Goal: Information Seeking & Learning: Learn about a topic

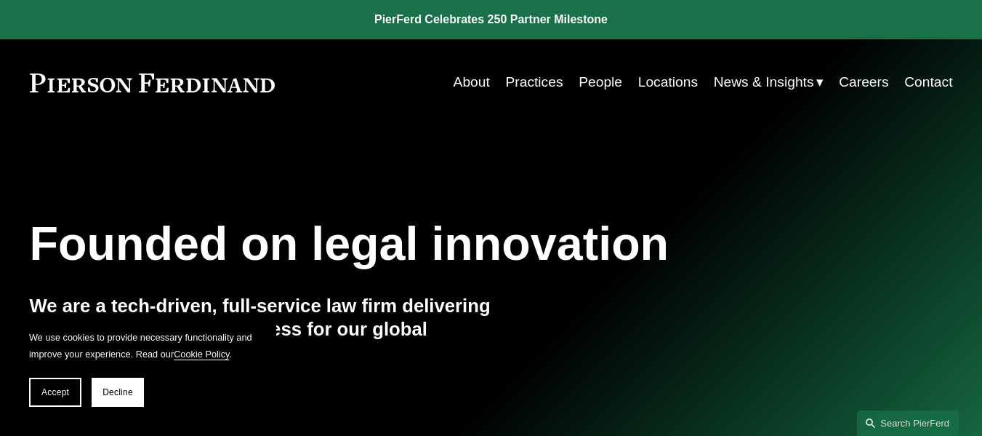
click at [667, 79] on link "Locations" at bounding box center [668, 82] width 60 height 28
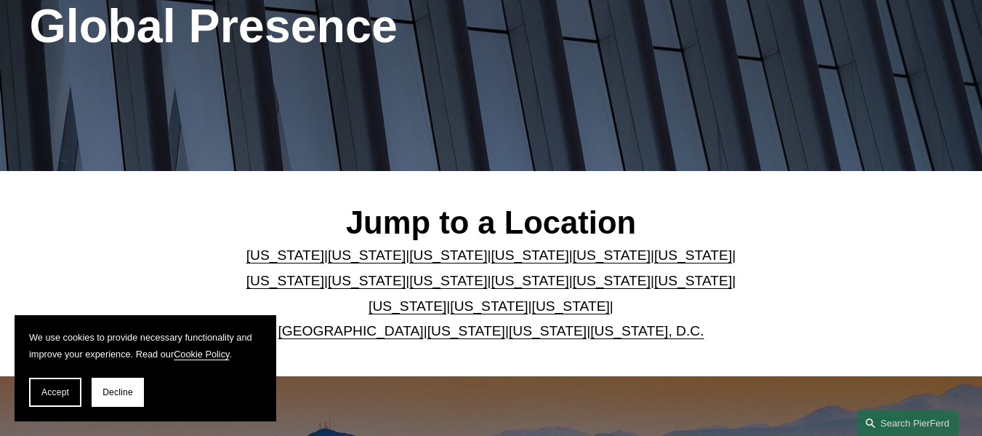
scroll to position [291, 0]
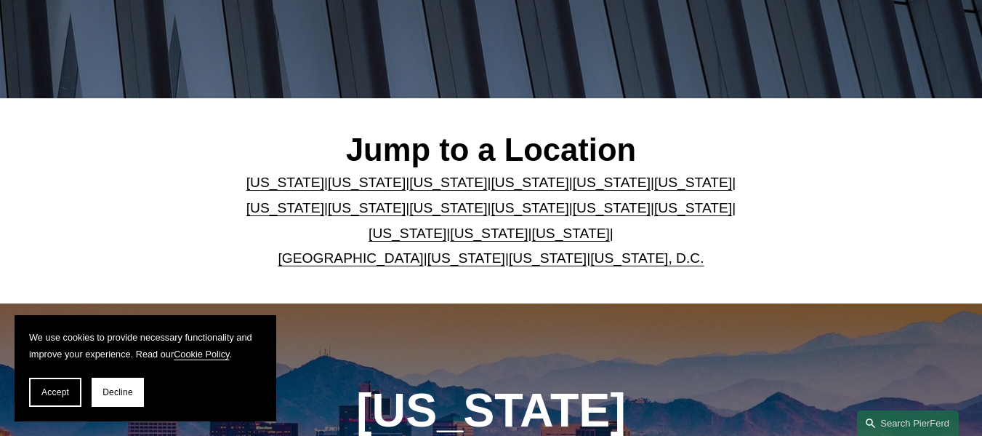
click at [464, 233] on link "[US_STATE]" at bounding box center [489, 232] width 78 height 15
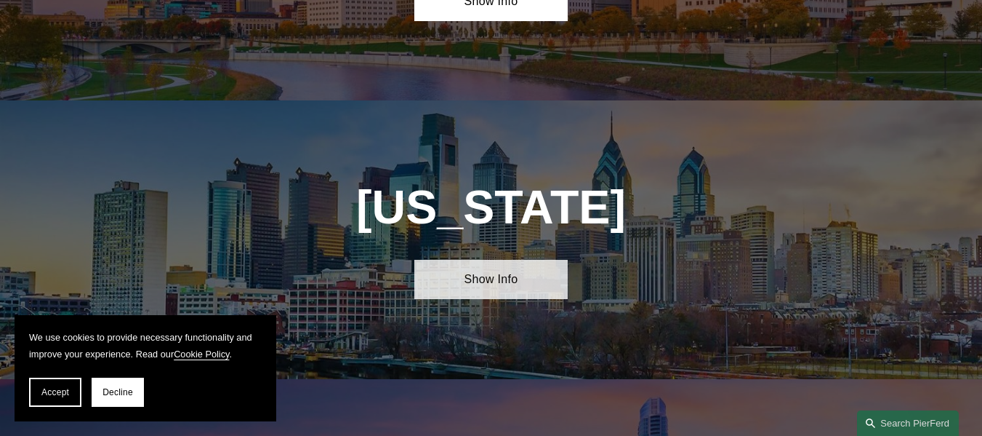
click at [485, 260] on link "Show Info" at bounding box center [491, 280] width 154 height 40
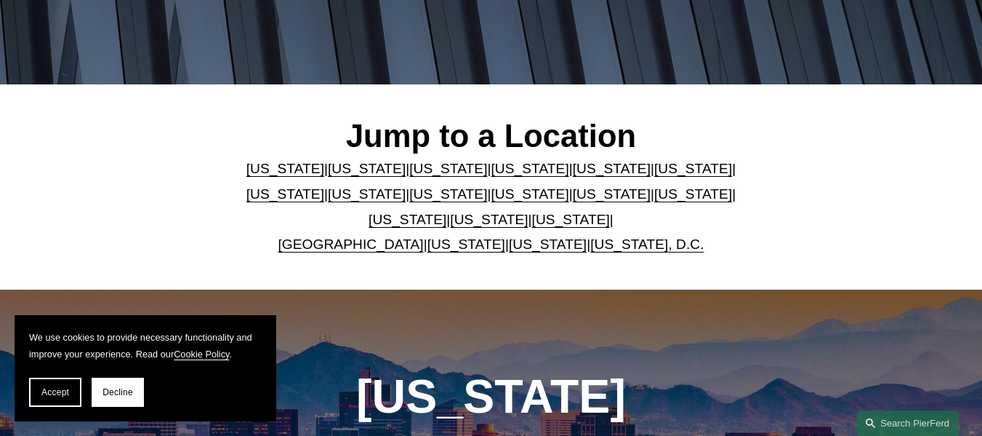
scroll to position [0, 0]
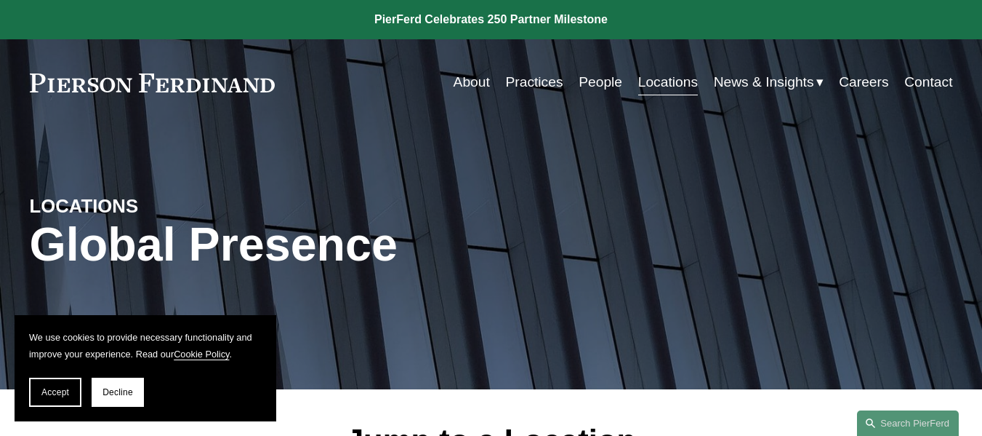
click at [547, 81] on link "Practices" at bounding box center [533, 82] width 57 height 28
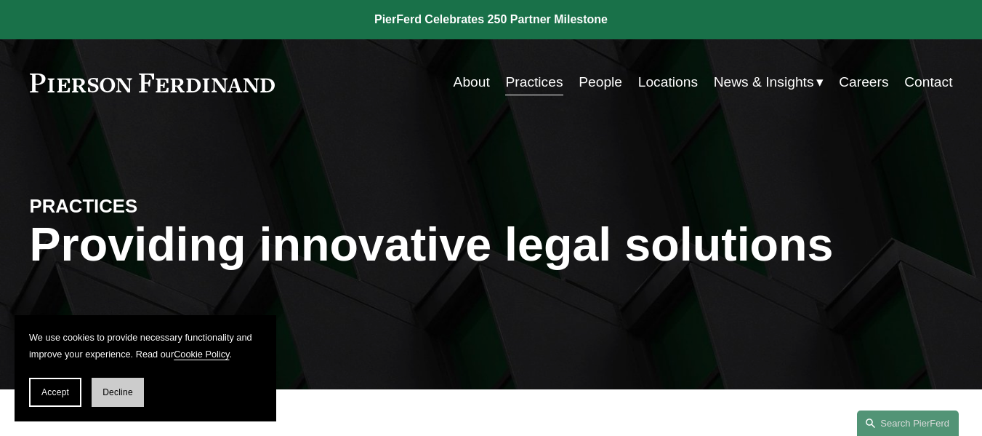
click at [105, 388] on span "Decline" at bounding box center [118, 392] width 31 height 10
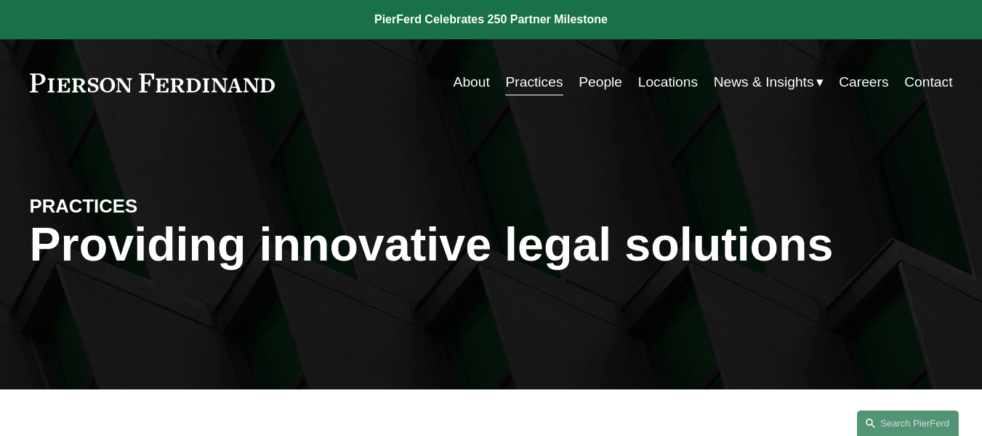
click at [594, 82] on link "People" at bounding box center [601, 82] width 44 height 28
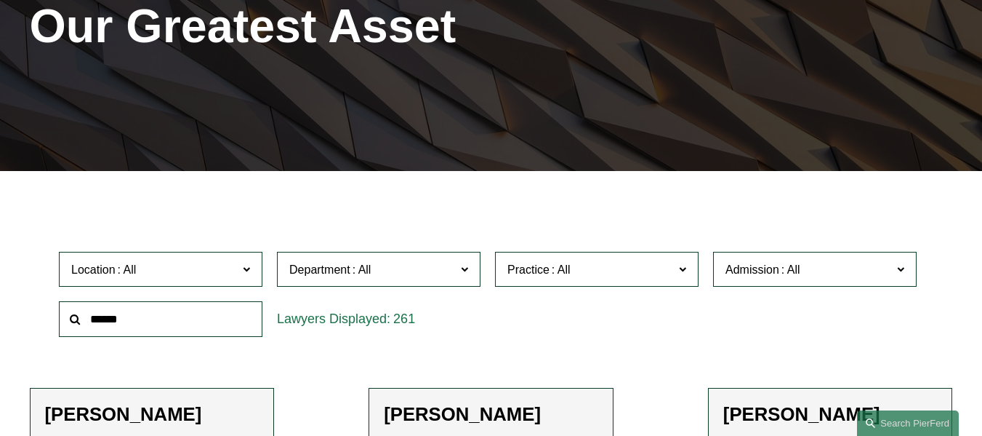
scroll to position [291, 0]
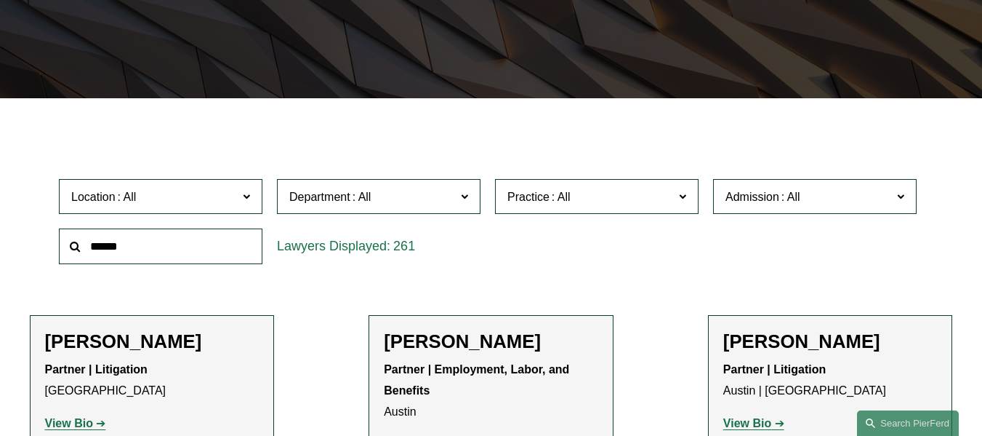
click at [194, 202] on span "Location" at bounding box center [154, 197] width 167 height 20
click at [0, 0] on link "[GEOGRAPHIC_DATA]" at bounding box center [0, 0] width 0 height 0
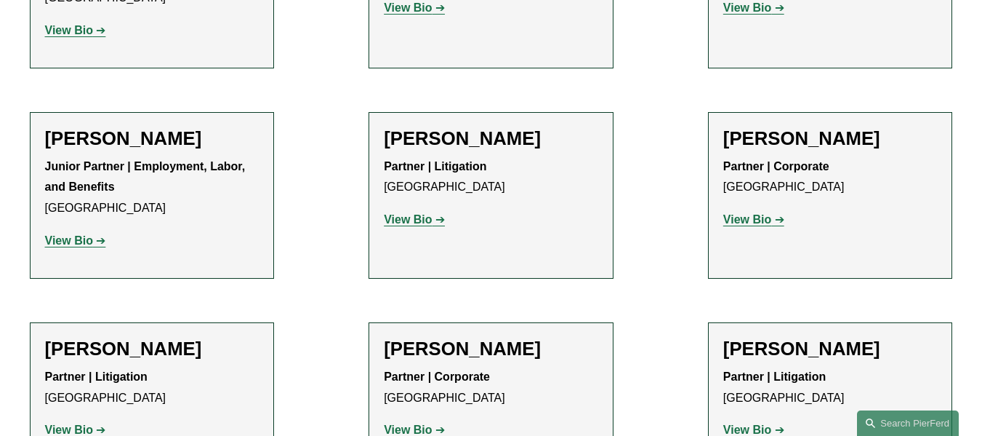
scroll to position [800, 0]
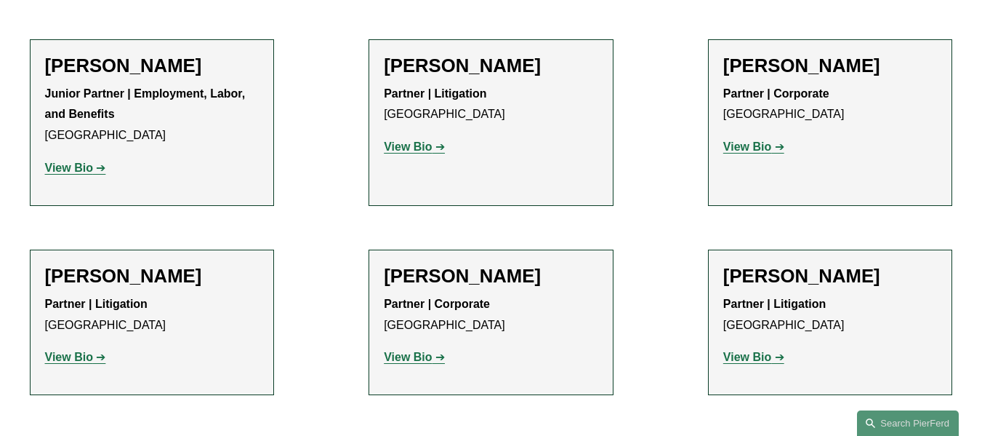
click at [430, 363] on strong "View Bio" at bounding box center [408, 356] width 48 height 12
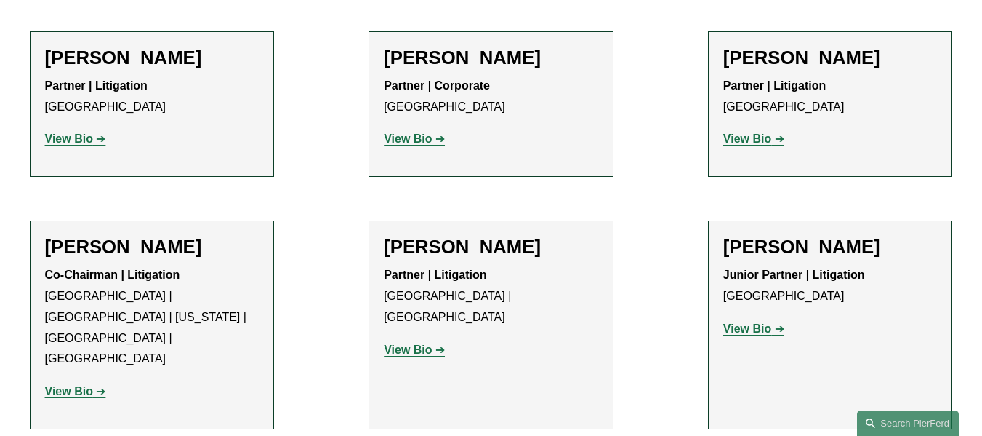
scroll to position [1091, 0]
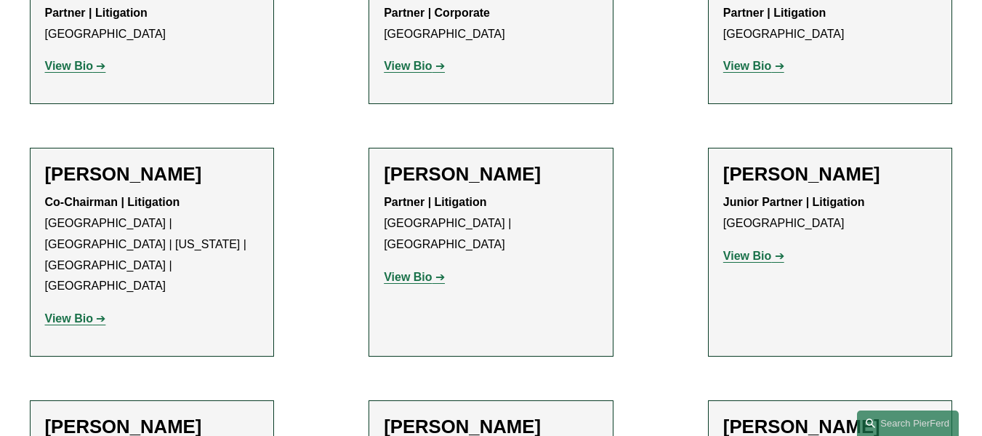
click at [409, 270] on strong "View Bio" at bounding box center [408, 276] width 48 height 12
click at [71, 312] on strong "View Bio" at bounding box center [69, 318] width 48 height 12
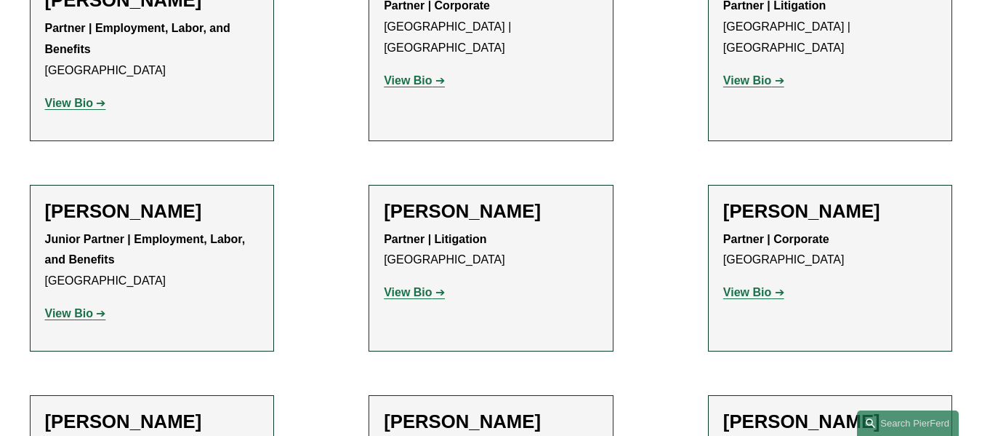
scroll to position [582, 0]
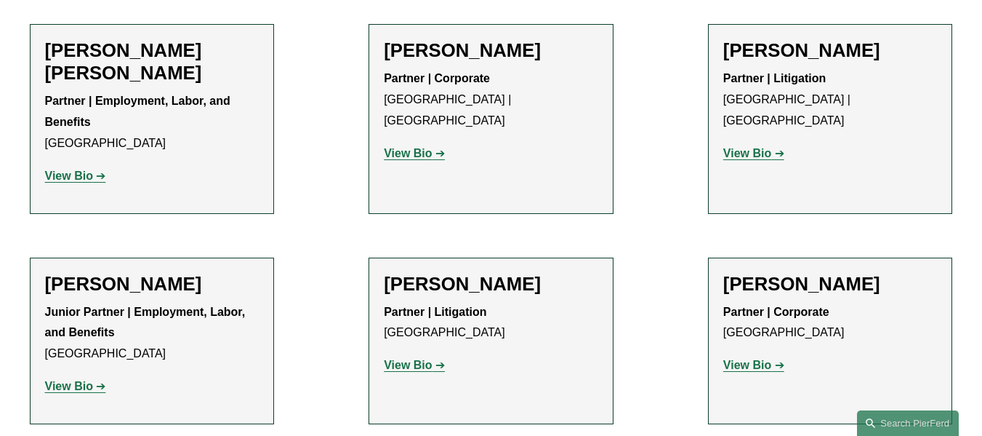
click at [417, 147] on strong "View Bio" at bounding box center [408, 153] width 48 height 12
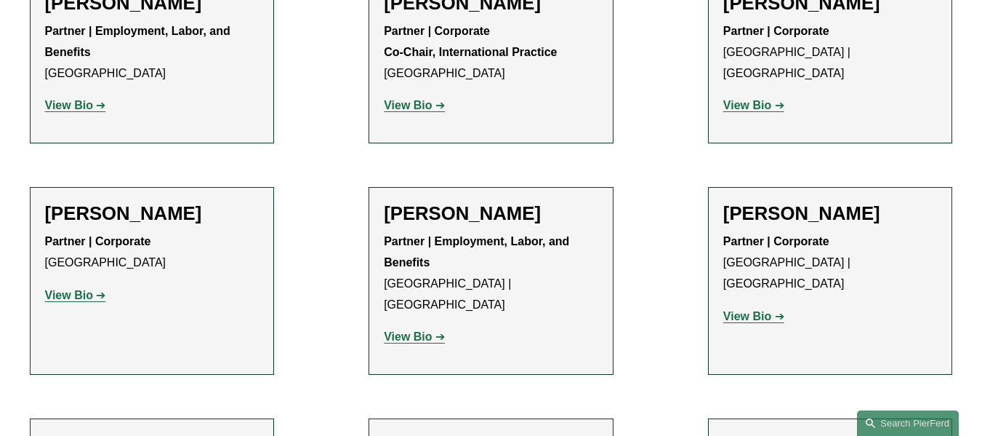
scroll to position [1818, 0]
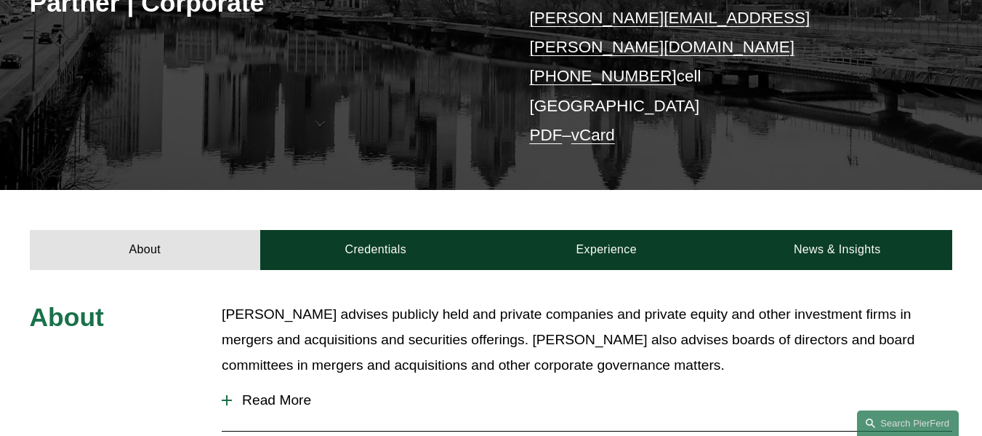
scroll to position [364, 0]
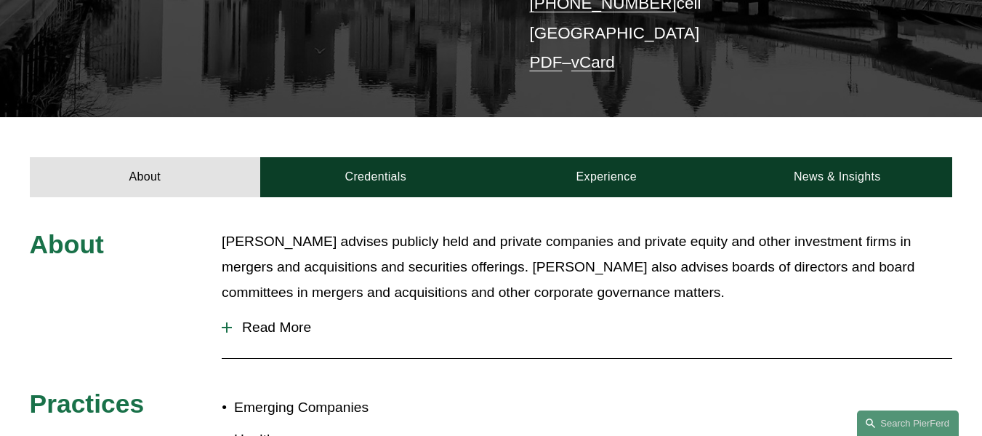
click at [302, 319] on span "Read More" at bounding box center [592, 327] width 721 height 16
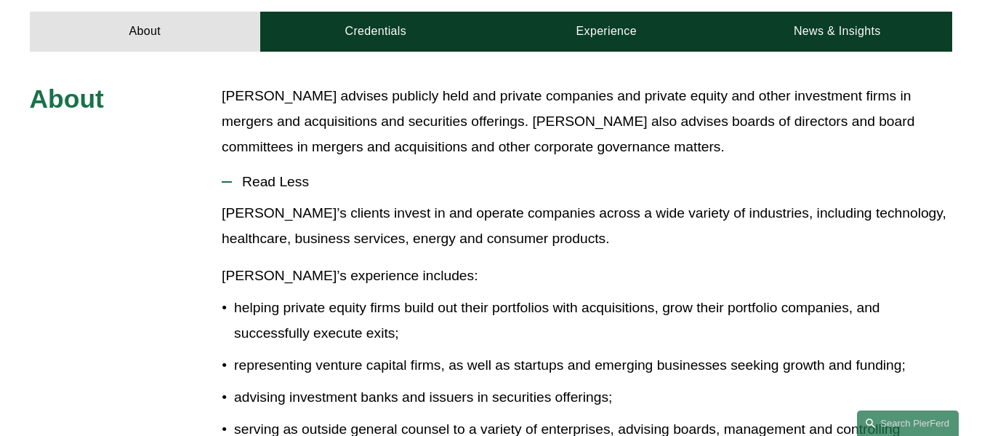
scroll to position [0, 0]
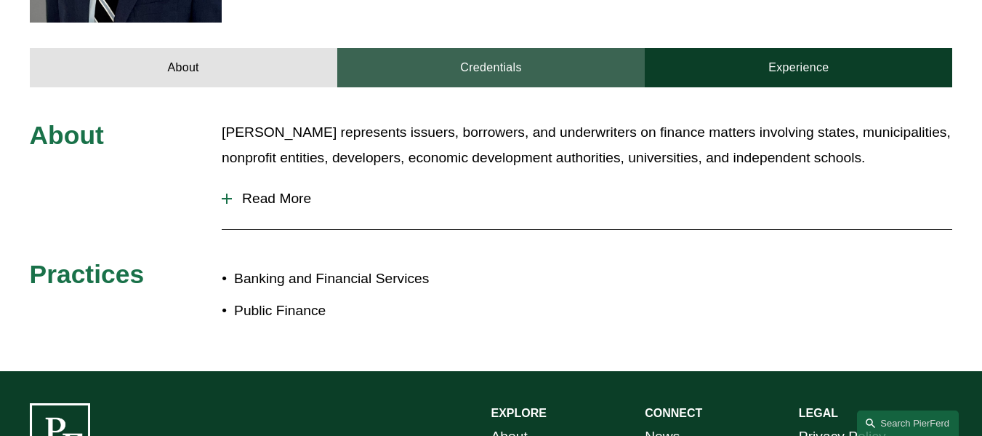
scroll to position [654, 0]
